Goal: Book appointment/travel/reservation

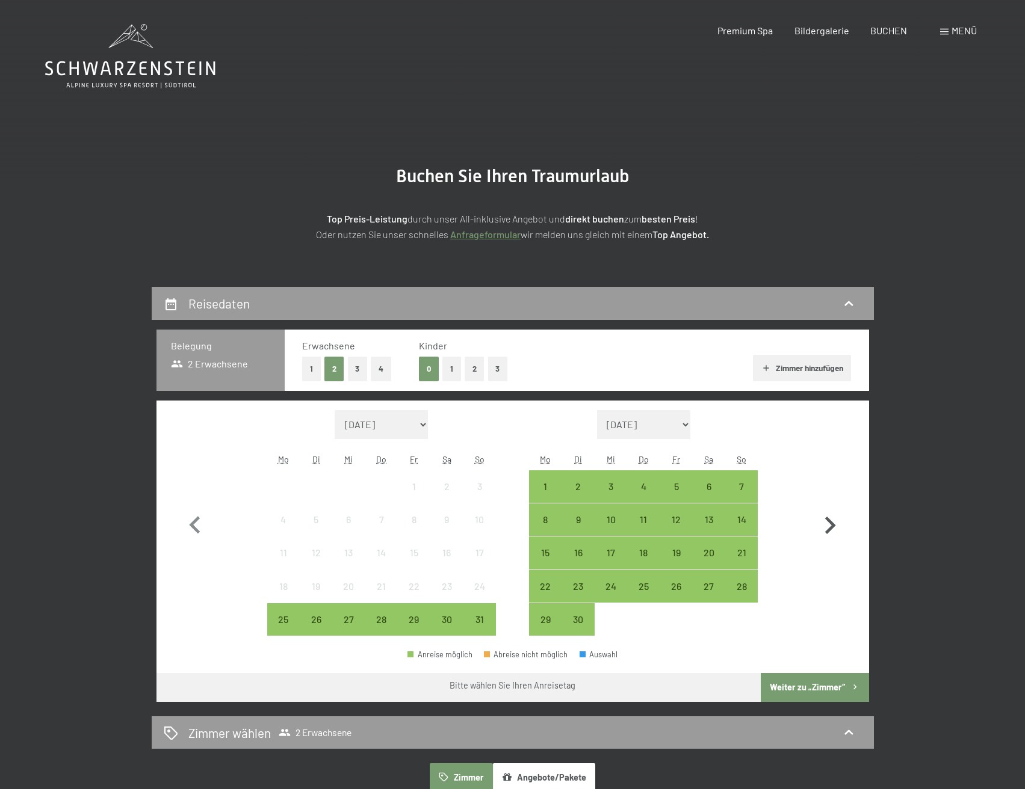
click at [827, 525] on icon "button" at bounding box center [829, 525] width 35 height 35
select select "[DATE]"
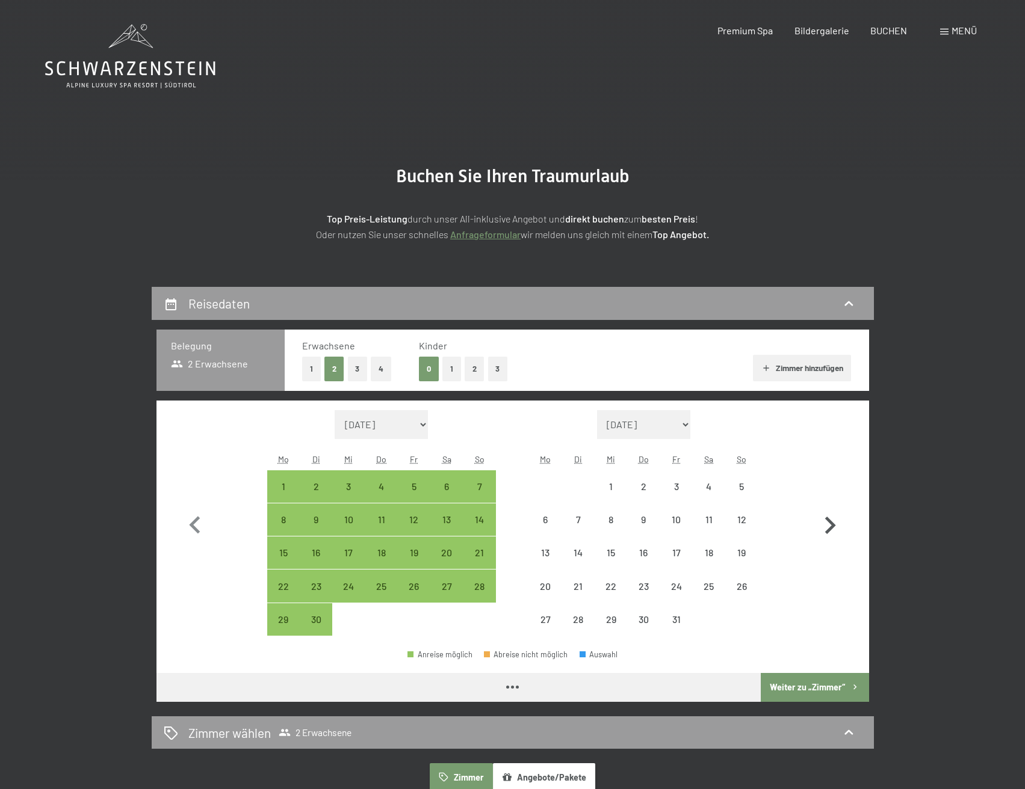
click at [827, 525] on icon "button" at bounding box center [829, 525] width 35 height 35
select select "[DATE]"
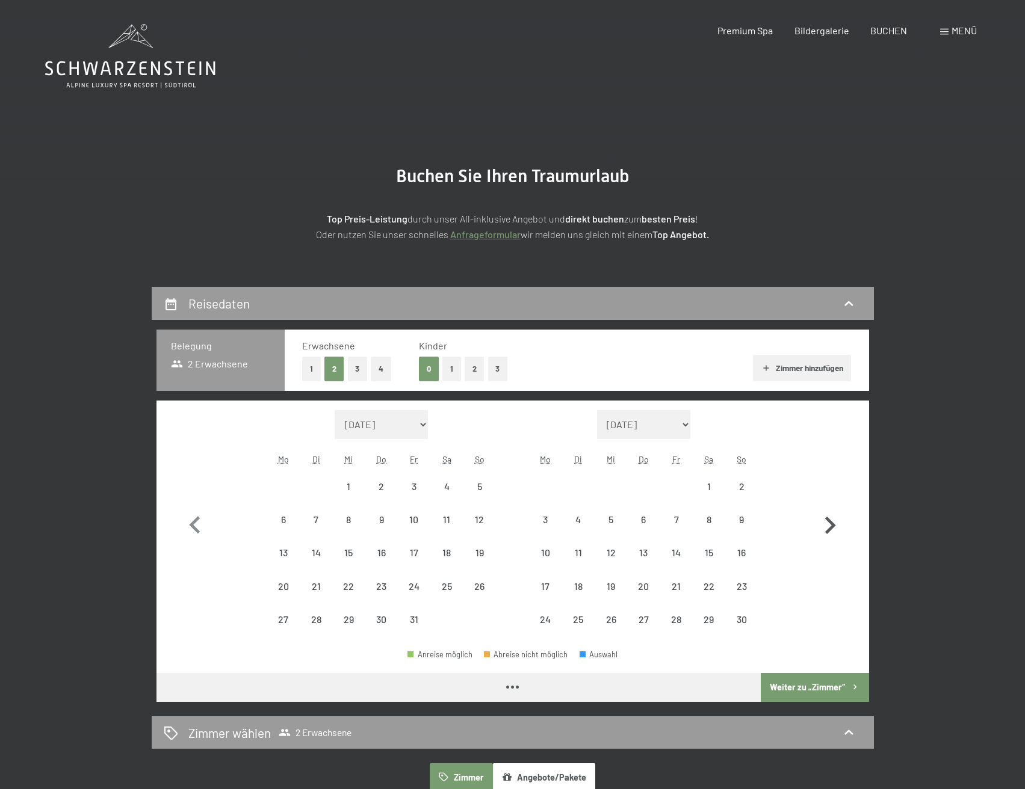
click at [827, 525] on icon "button" at bounding box center [829, 525] width 35 height 35
select select "[DATE]"
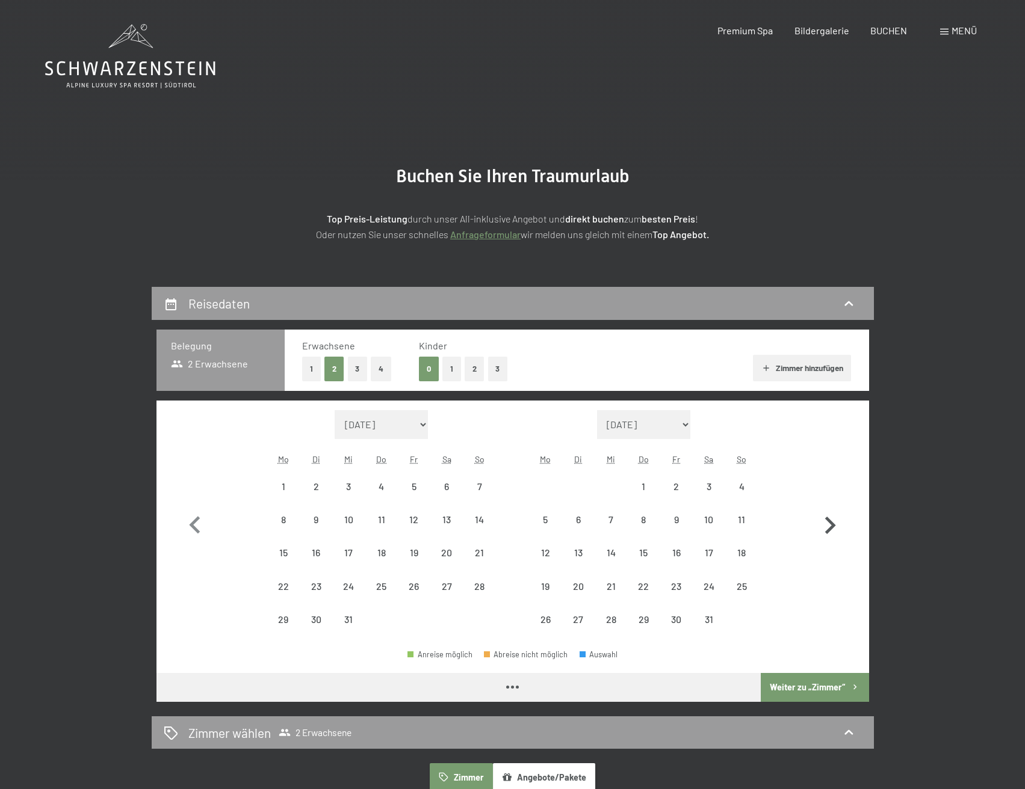
select select "[DATE]"
click at [827, 525] on icon "button" at bounding box center [829, 525] width 35 height 35
select select "[DATE]"
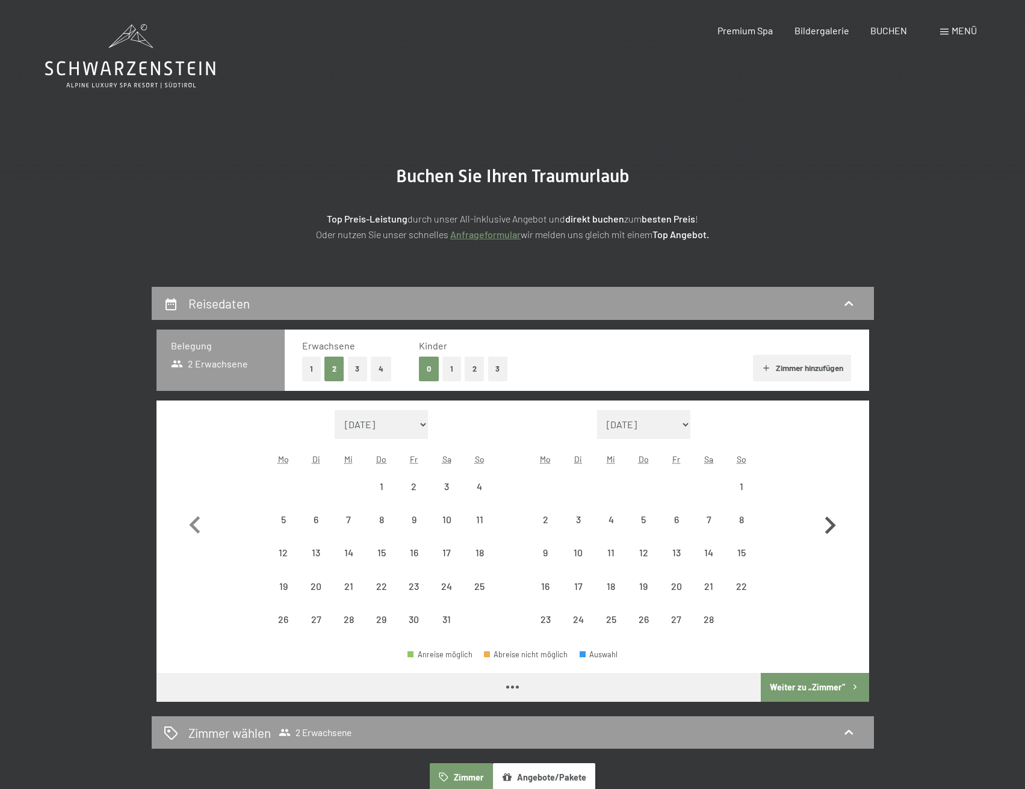
select select "[DATE]"
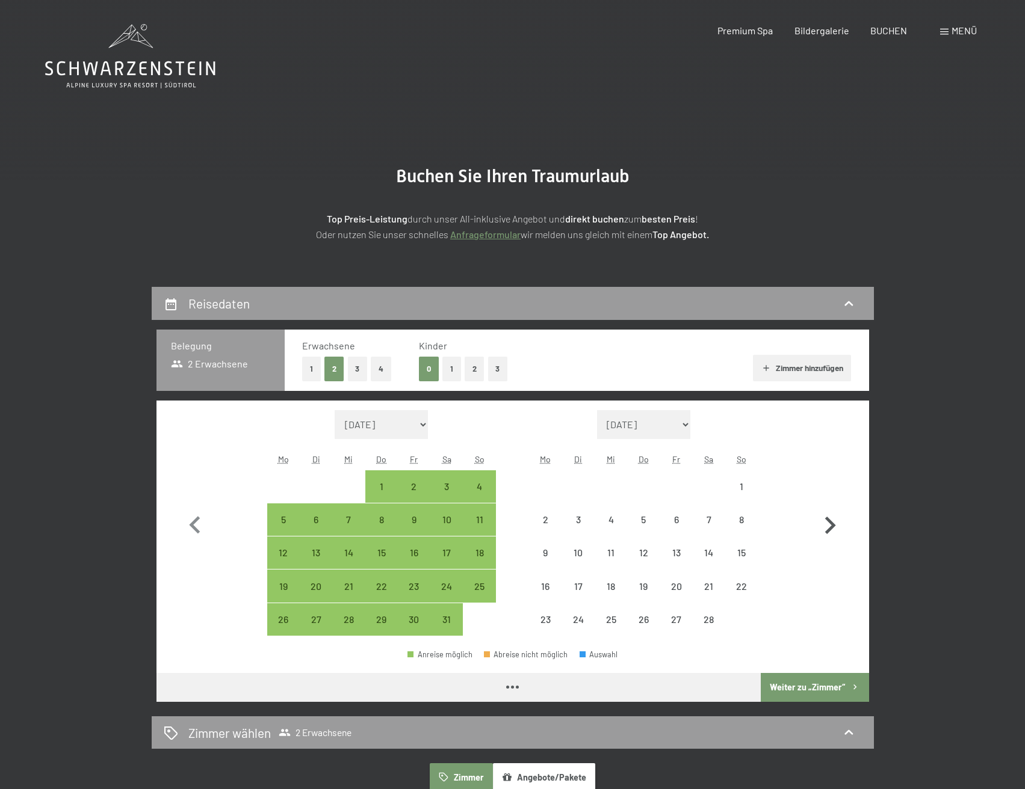
select select "[DATE]"
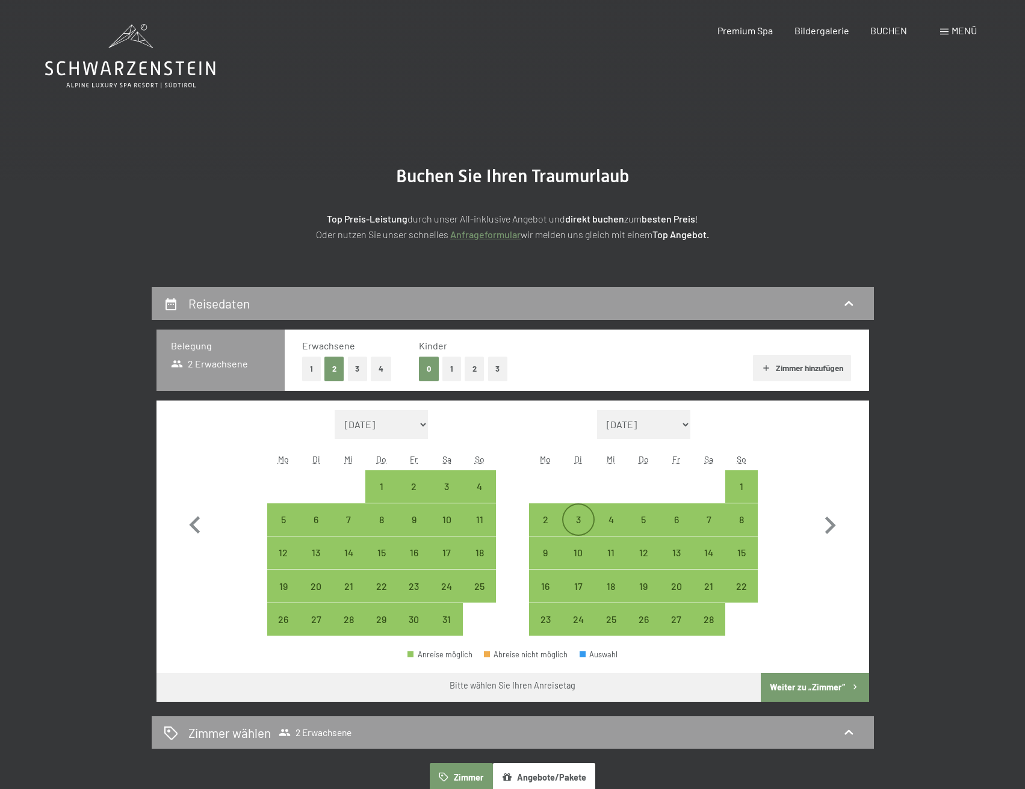
click at [581, 526] on div "3" at bounding box center [578, 530] width 30 height 30
select select "[DATE]"
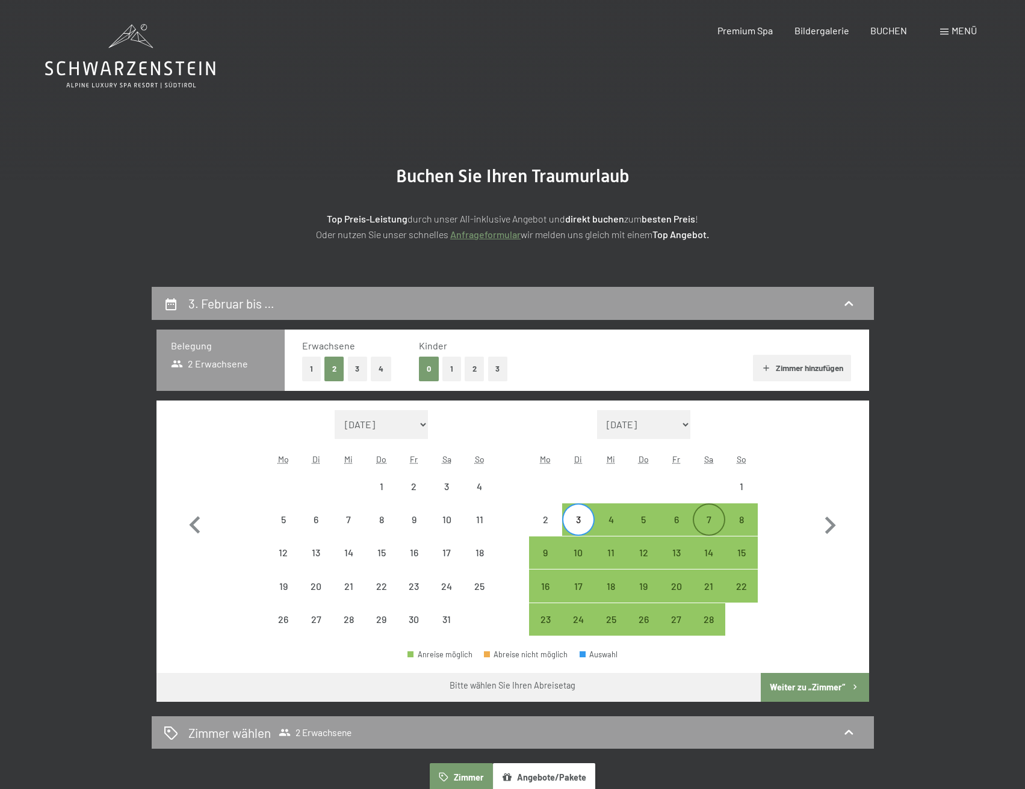
click at [697, 523] on div "7" at bounding box center [709, 530] width 30 height 30
select select "[DATE]"
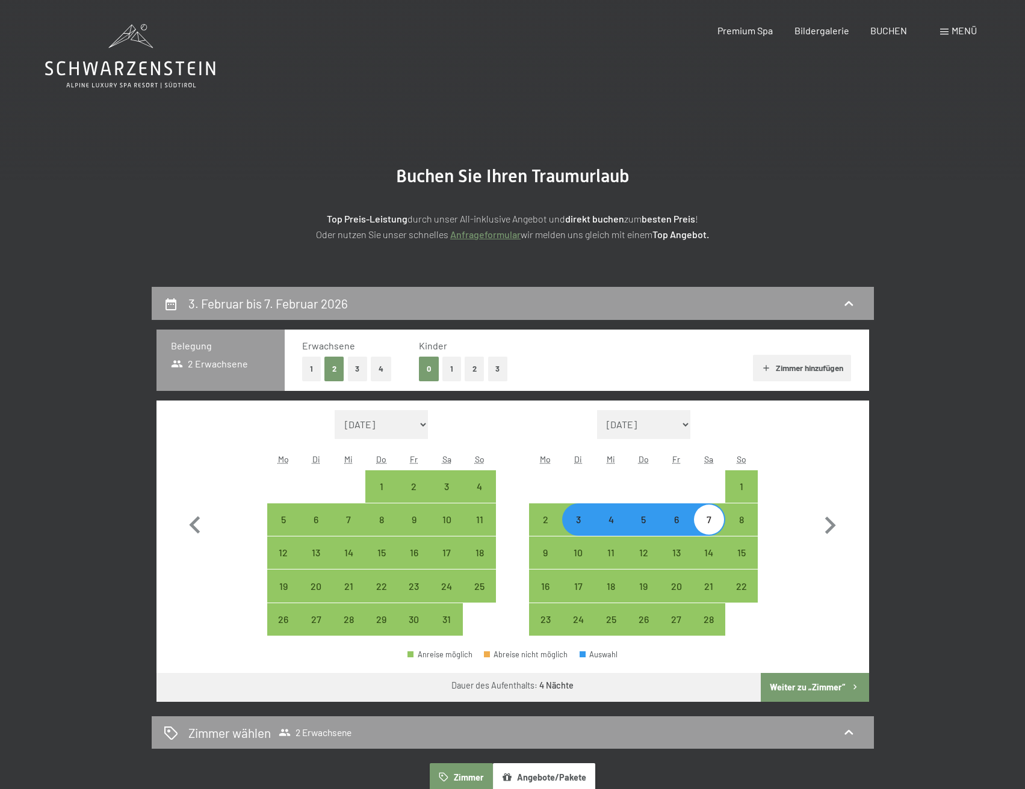
click at [794, 684] on button "Weiter zu „Zimmer“" at bounding box center [814, 687] width 108 height 29
select select "[DATE]"
